Goal: Information Seeking & Learning: Find contact information

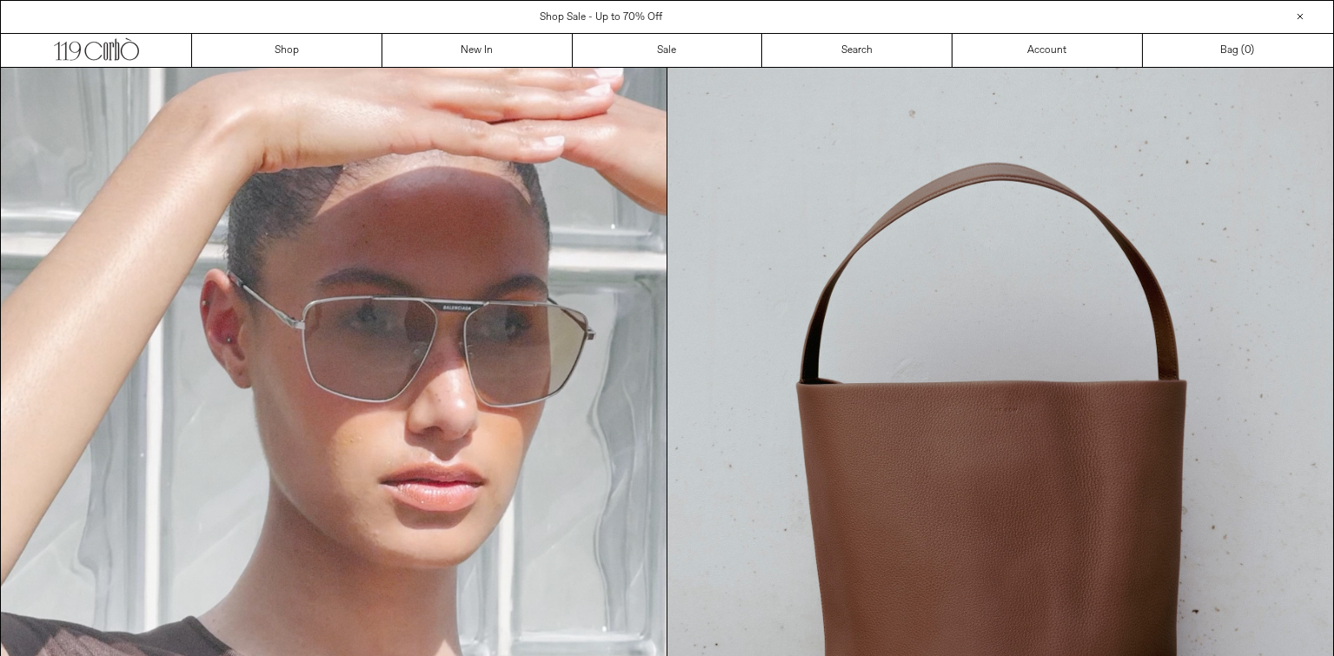
scroll to position [2121, 0]
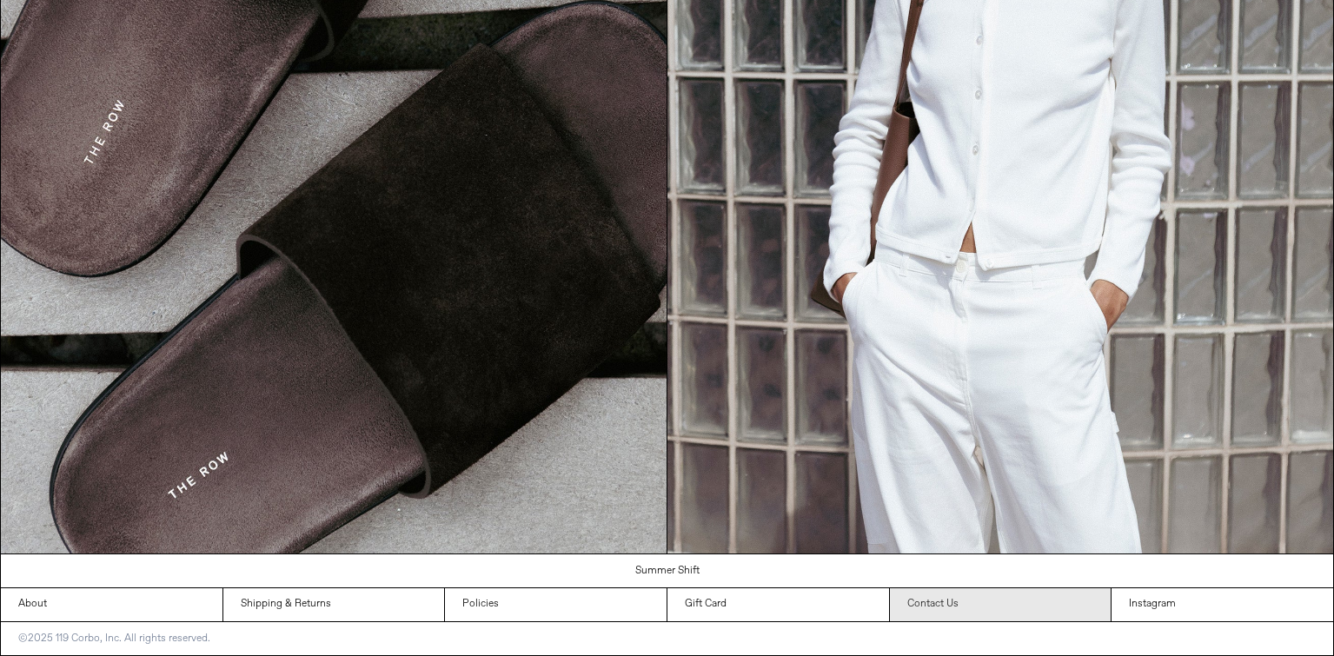
click at [970, 599] on link "Contact Us" at bounding box center [1001, 604] width 222 height 33
click at [962, 602] on link "Contact Us" at bounding box center [1001, 604] width 222 height 33
click at [917, 607] on link "Contact Us" at bounding box center [1001, 604] width 222 height 33
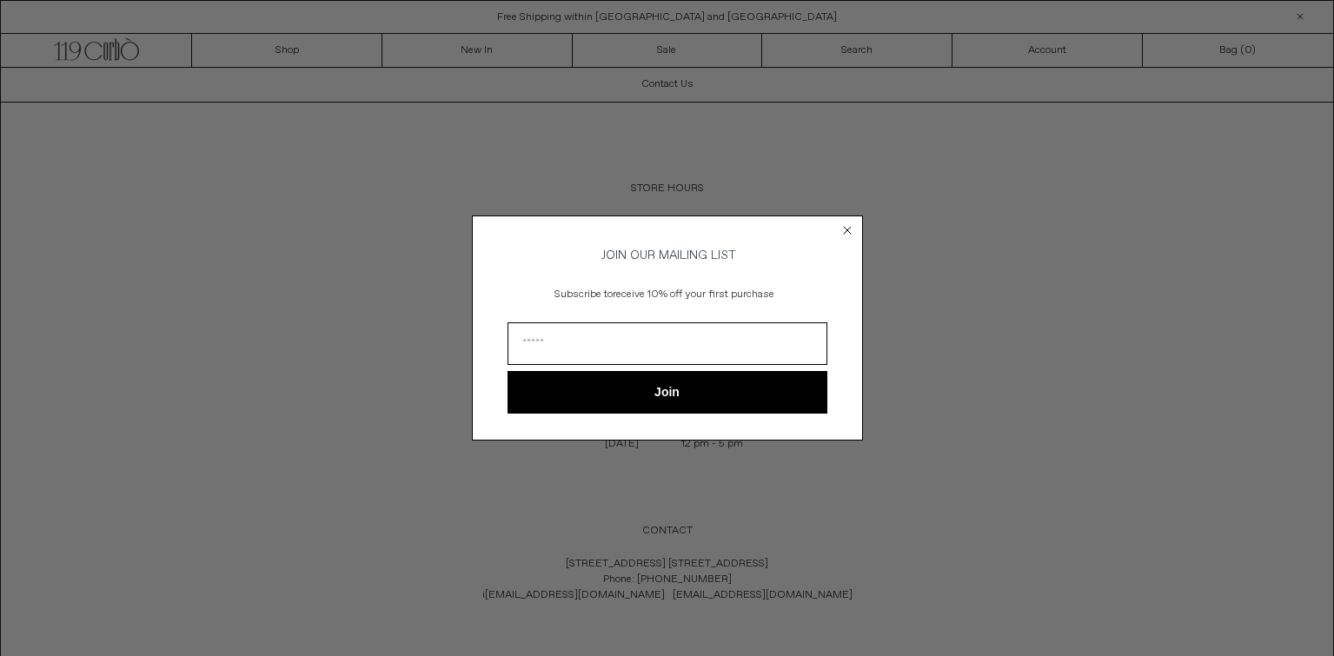
drag, startPoint x: 654, startPoint y: 588, endPoint x: 564, endPoint y: 593, distance: 90.5
click at [564, 593] on body "x by Timesact" at bounding box center [667, 391] width 1334 height 783
click at [843, 227] on circle "Close dialog" at bounding box center [847, 230] width 17 height 17
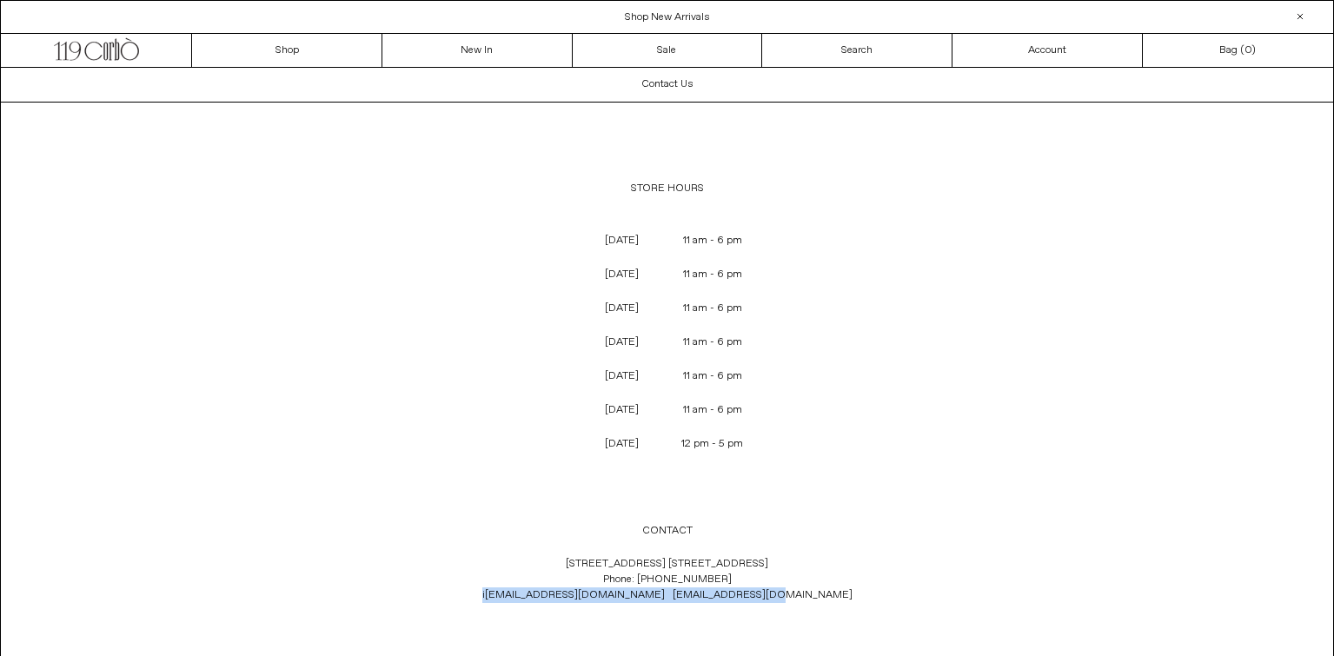
copy p "i nfo@119corbo.com sales@119corbo.com"
drag, startPoint x: 780, startPoint y: 595, endPoint x: 562, endPoint y: 593, distance: 218.2
click at [562, 593] on p "119 Yorkville Ave. Toronto, Ontario M5R 1C4 Phone: +1 (416) 928 0954 i nfo@119c…" at bounding box center [667, 580] width 575 height 64
